Goal: Task Accomplishment & Management: Manage account settings

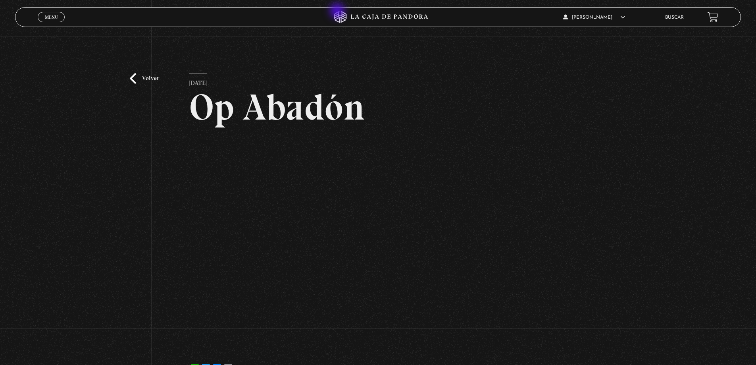
scroll to position [79, 0]
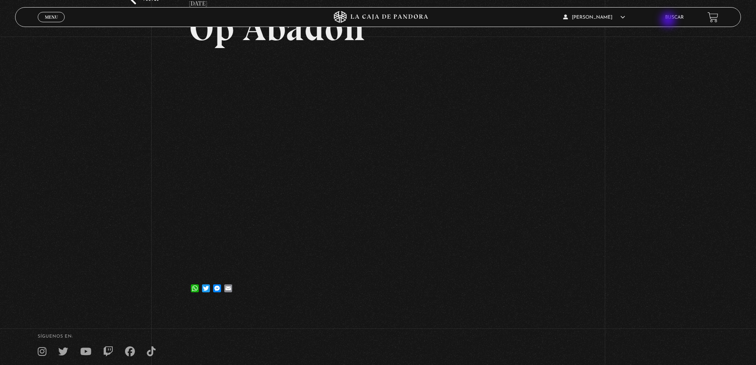
click at [673, 23] on div "Michael Martinez En vivos Pandora Centinelas Mi cuenta Salir Buscar" at bounding box center [605, 17] width 227 height 19
click at [609, 22] on article "Michael Martinez En vivos Pandora Centinelas Mi cuenta Salir" at bounding box center [608, 17] width 91 height 19
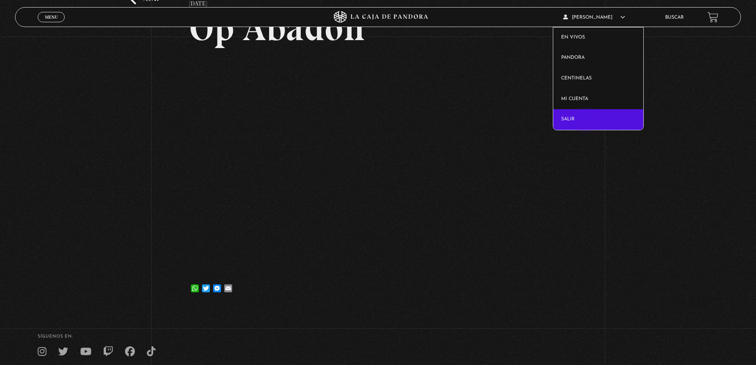
click at [586, 121] on link "Salir" at bounding box center [599, 119] width 90 height 21
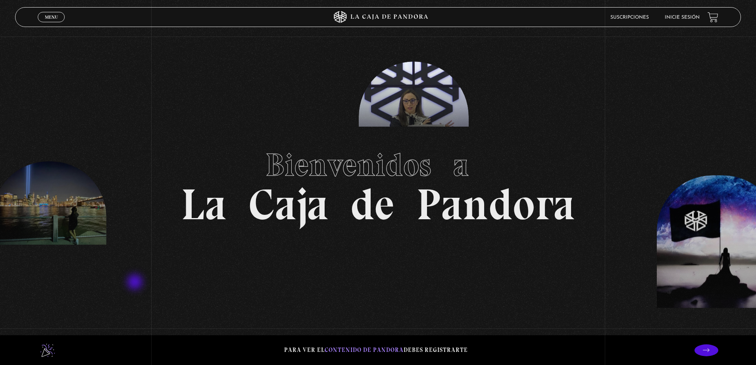
scroll to position [319, 0]
